Goal: Task Accomplishment & Management: Use online tool/utility

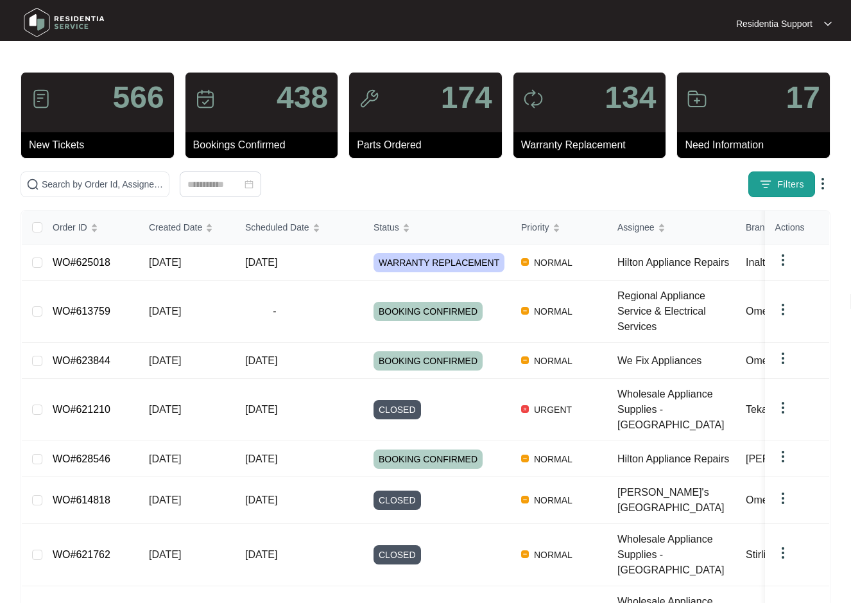
click at [786, 186] on span "Filters" at bounding box center [790, 184] width 27 height 13
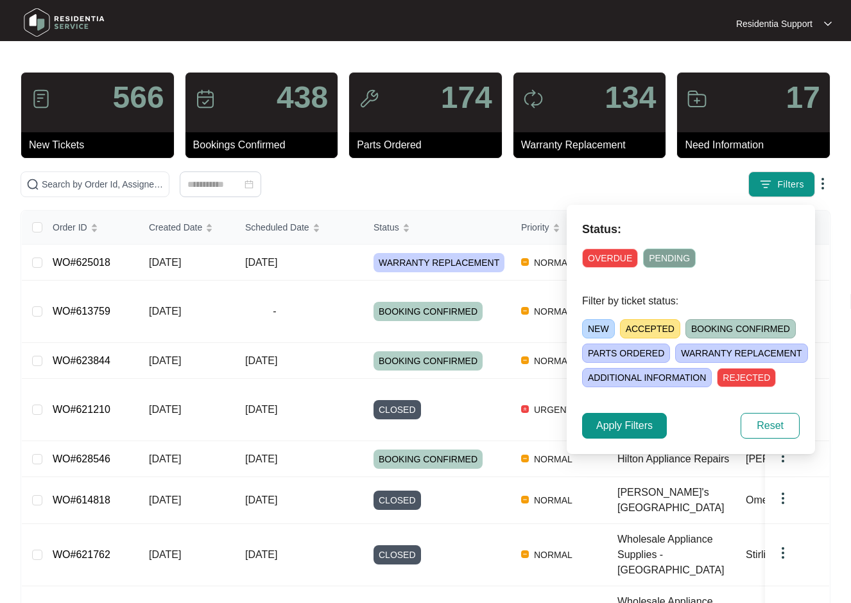
click at [612, 255] on span "OVERDUE" at bounding box center [610, 257] width 56 height 19
click at [617, 424] on span "Apply Filters" at bounding box center [624, 425] width 56 height 15
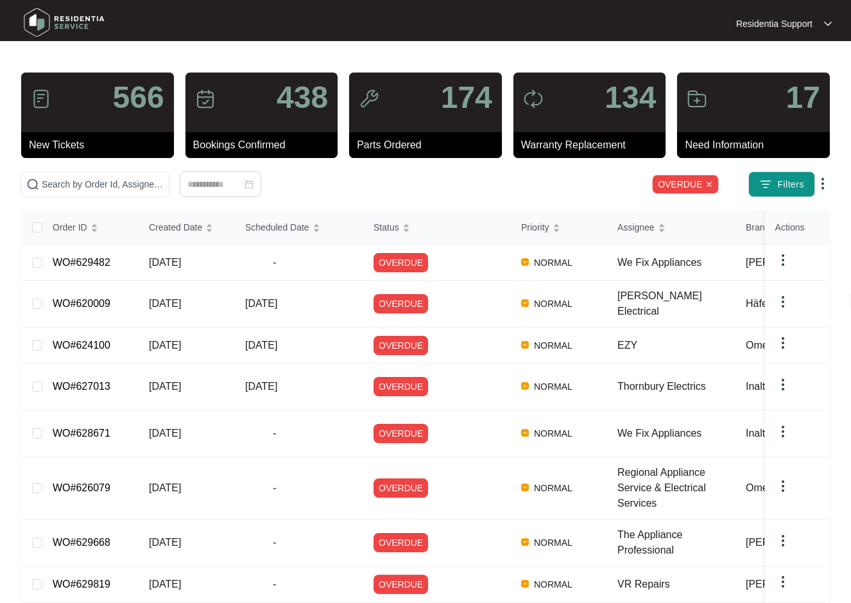
click at [824, 181] on img at bounding box center [822, 183] width 15 height 15
click at [777, 207] on span "Download Tickets CSV" at bounding box center [764, 209] width 114 height 14
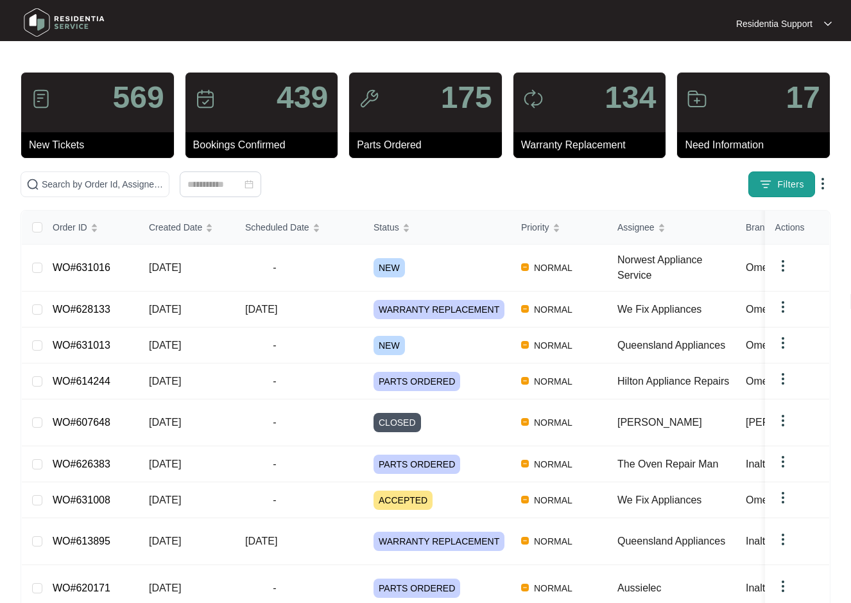
click at [795, 180] on span "Filters" at bounding box center [790, 184] width 27 height 13
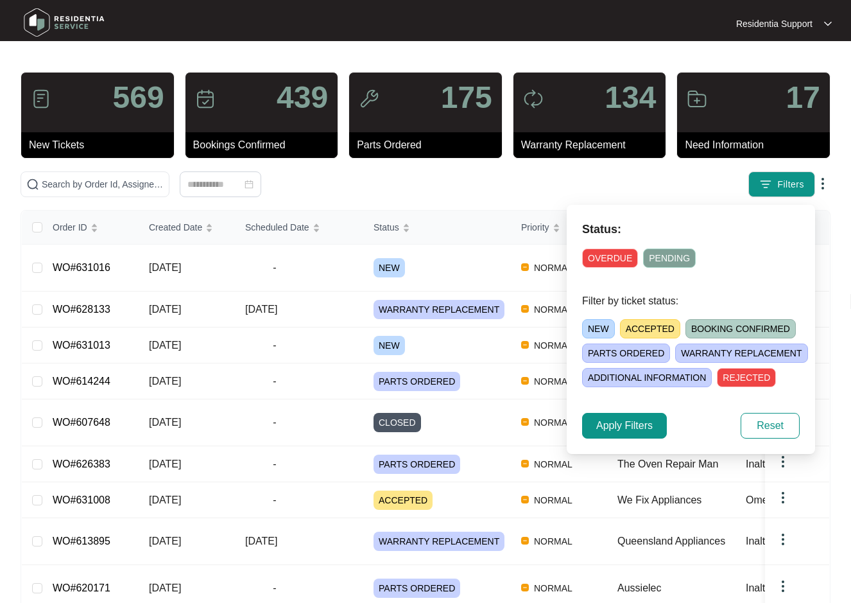
click at [603, 257] on span "OVERDUE" at bounding box center [610, 257] width 56 height 19
click at [638, 429] on span "Apply Filters" at bounding box center [624, 425] width 56 height 15
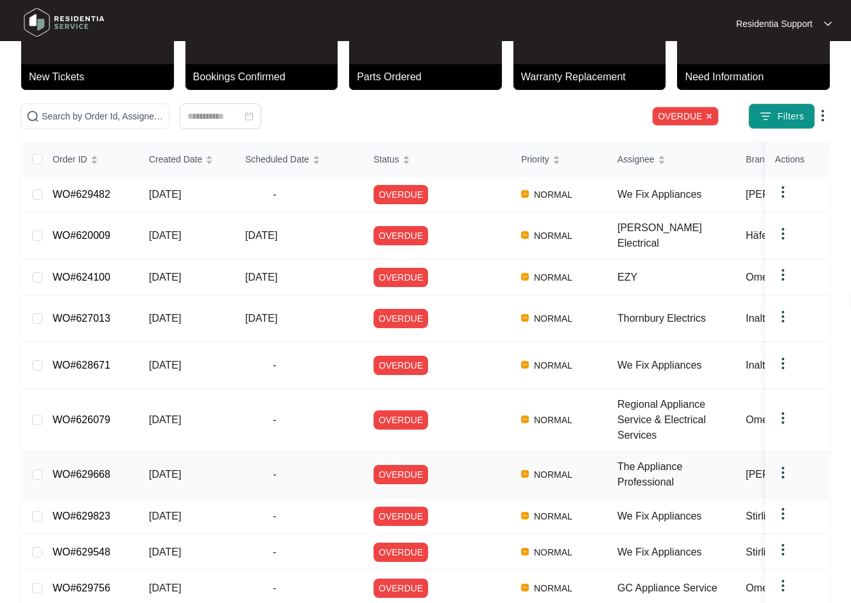
scroll to position [117, 0]
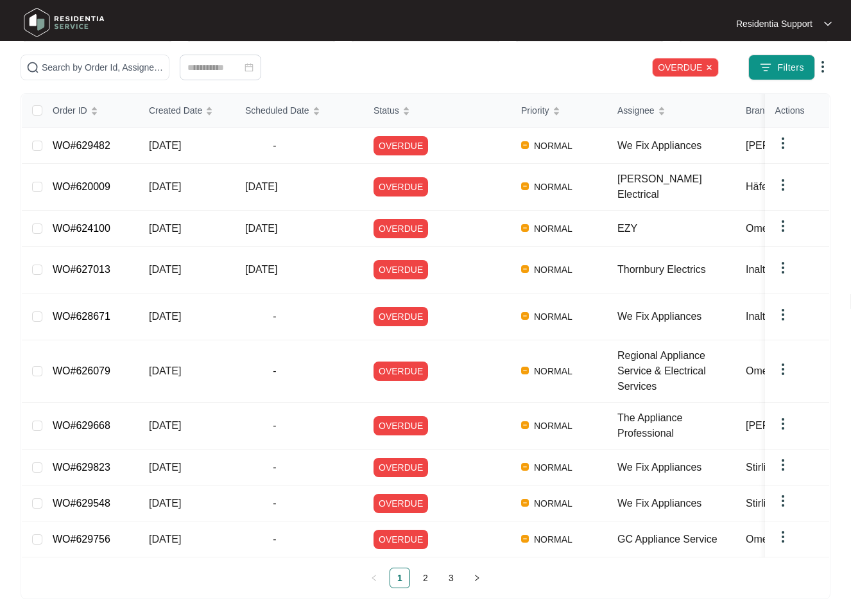
click at [823, 60] on img at bounding box center [822, 66] width 15 height 15
click at [759, 94] on span "Download Tickets CSV" at bounding box center [764, 92] width 114 height 14
